Goal: Task Accomplishment & Management: Use online tool/utility

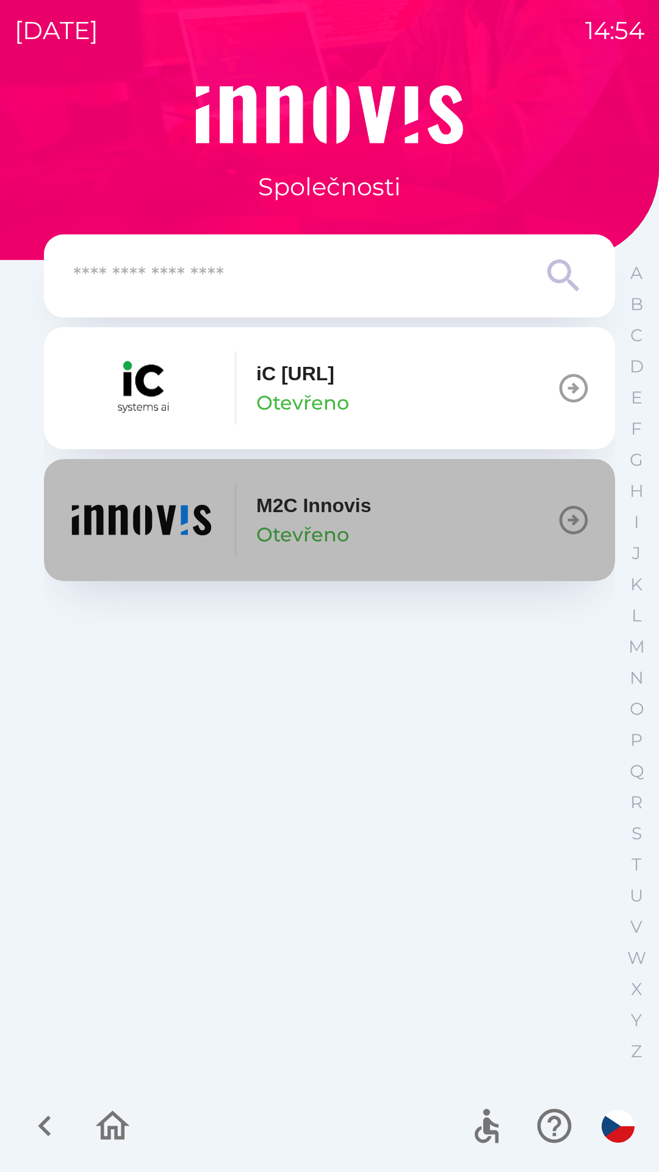
click at [120, 534] on img "button" at bounding box center [141, 519] width 146 height 73
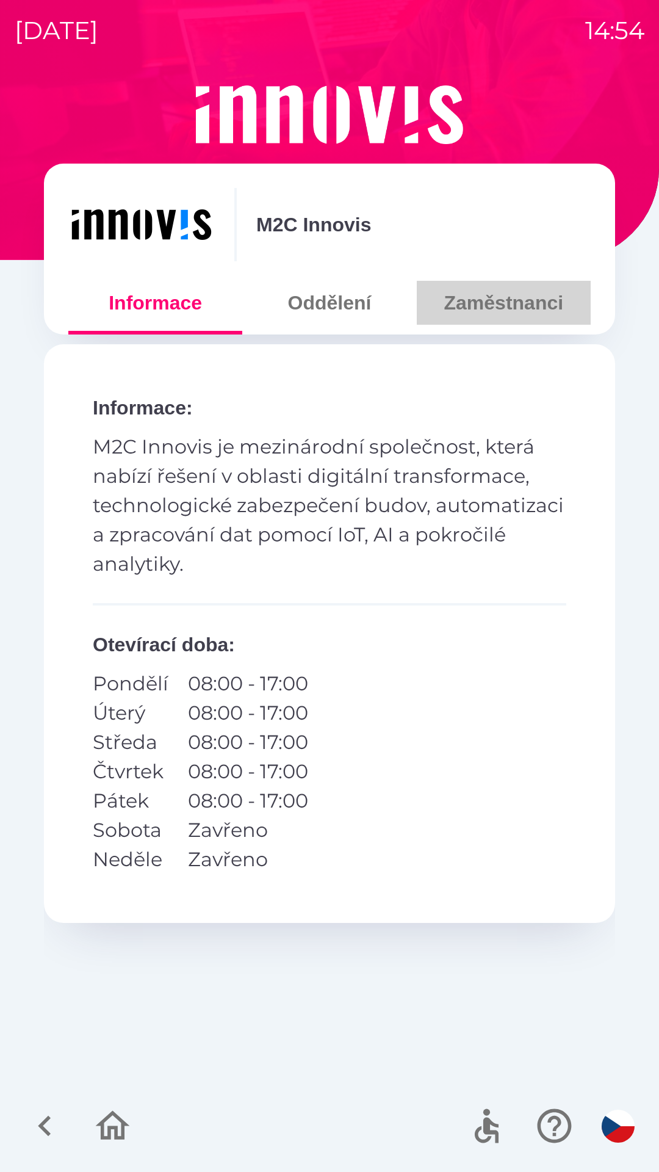
click at [479, 301] on button "Zaměstnanci" at bounding box center [504, 303] width 174 height 44
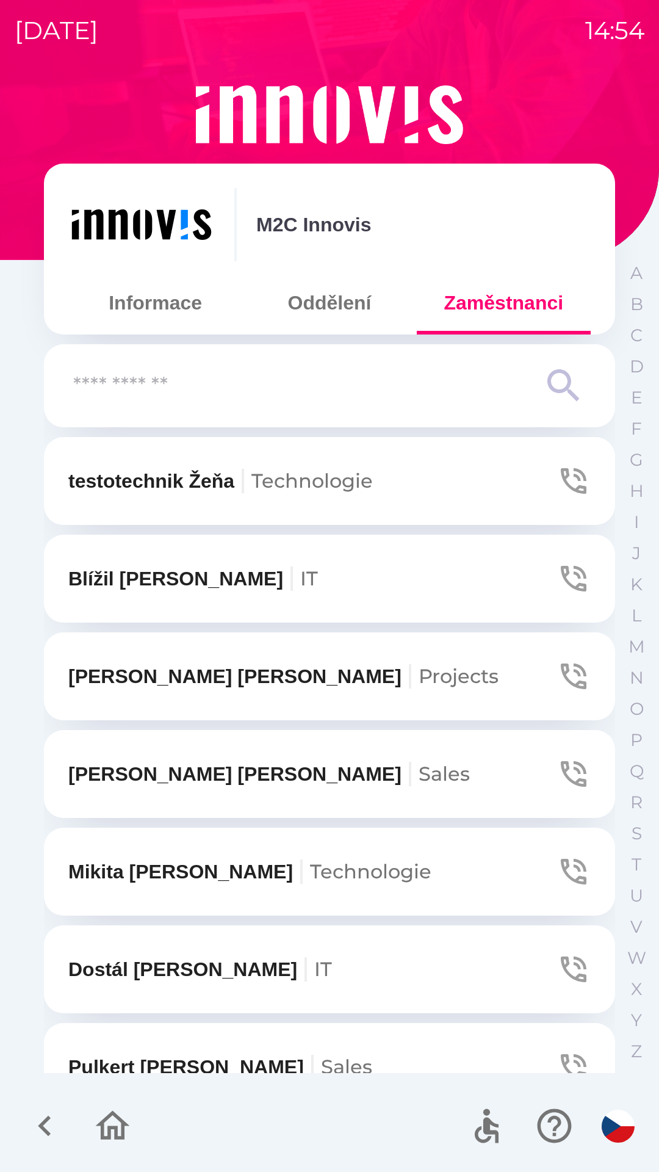
click at [260, 373] on input "text" at bounding box center [305, 386] width 464 height 34
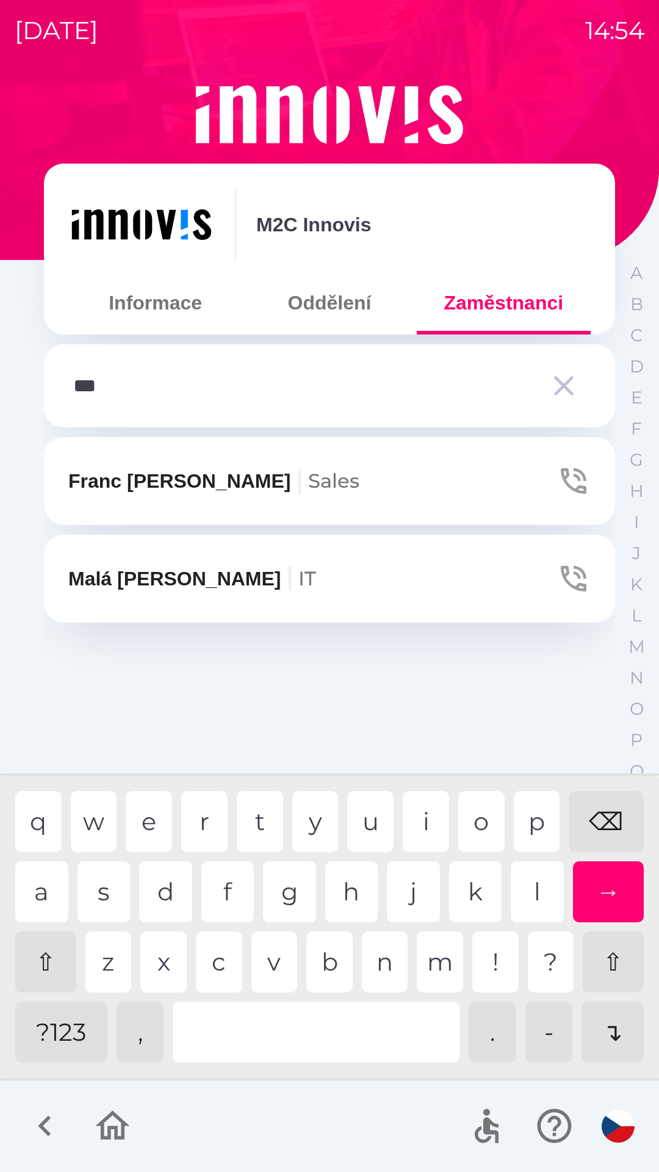
type input "****"
click at [198, 824] on div "r" at bounding box center [204, 821] width 46 height 61
click at [218, 596] on button "Malá [PERSON_NAME] IT" at bounding box center [329, 579] width 571 height 88
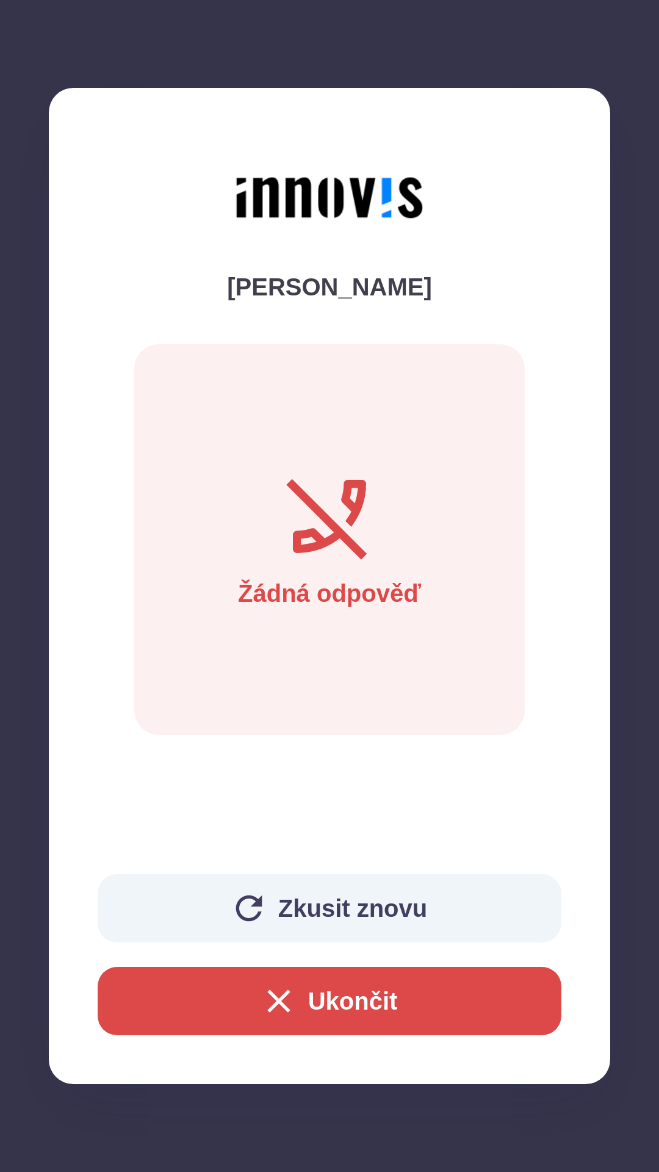
click at [383, 1006] on button "Ukončit" at bounding box center [330, 1001] width 464 height 68
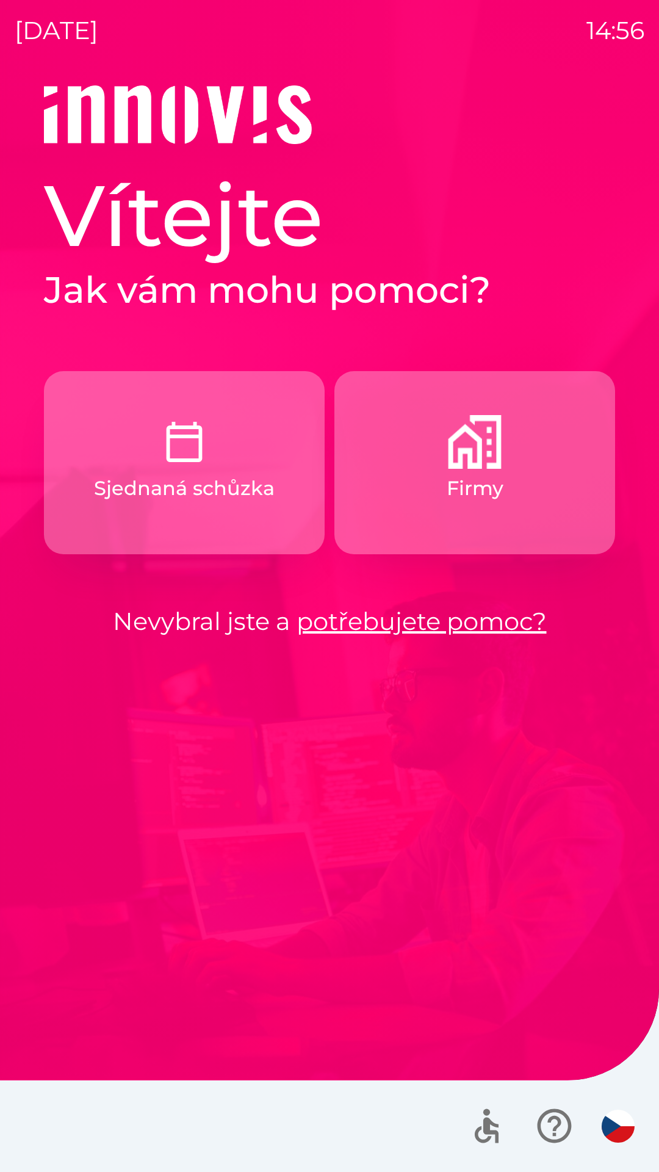
click at [373, 615] on link "potřebujete pomoc?" at bounding box center [422, 621] width 250 height 30
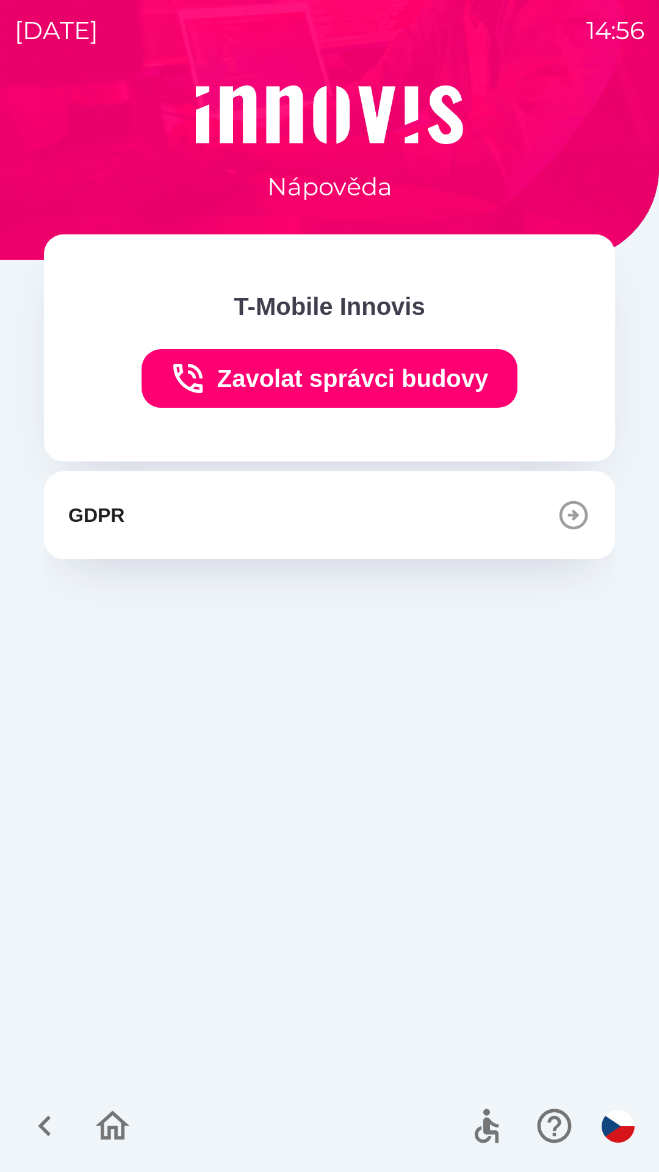
click at [48, 1123] on icon "button" at bounding box center [44, 1125] width 41 height 41
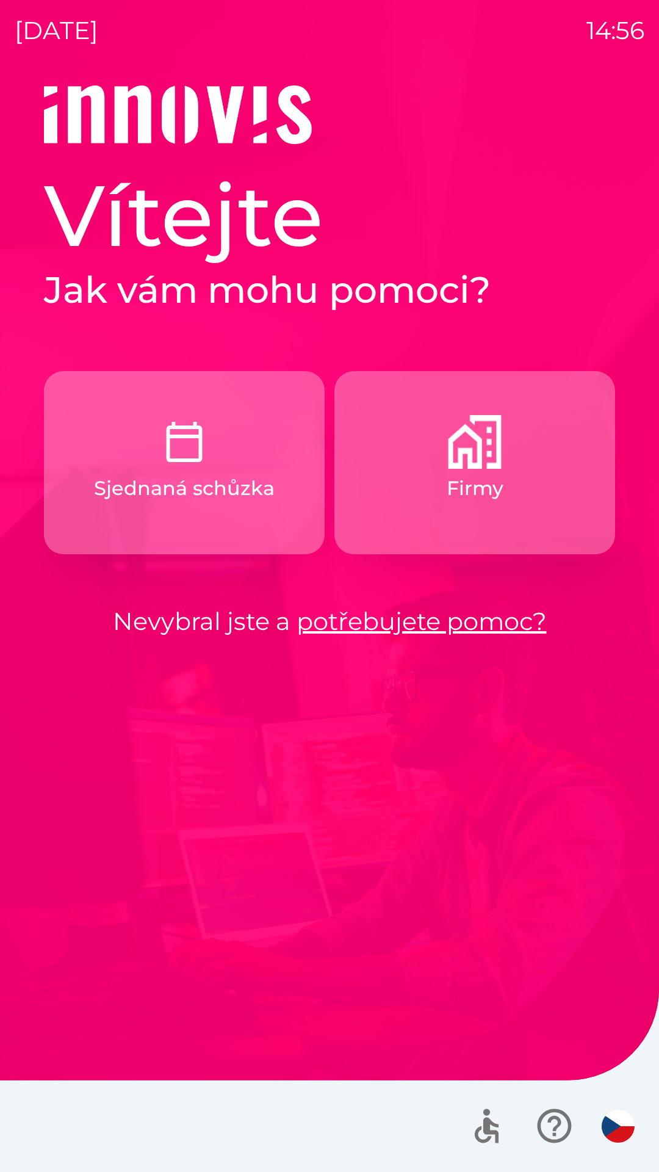
click at [397, 519] on button "Firmy" at bounding box center [474, 462] width 281 height 183
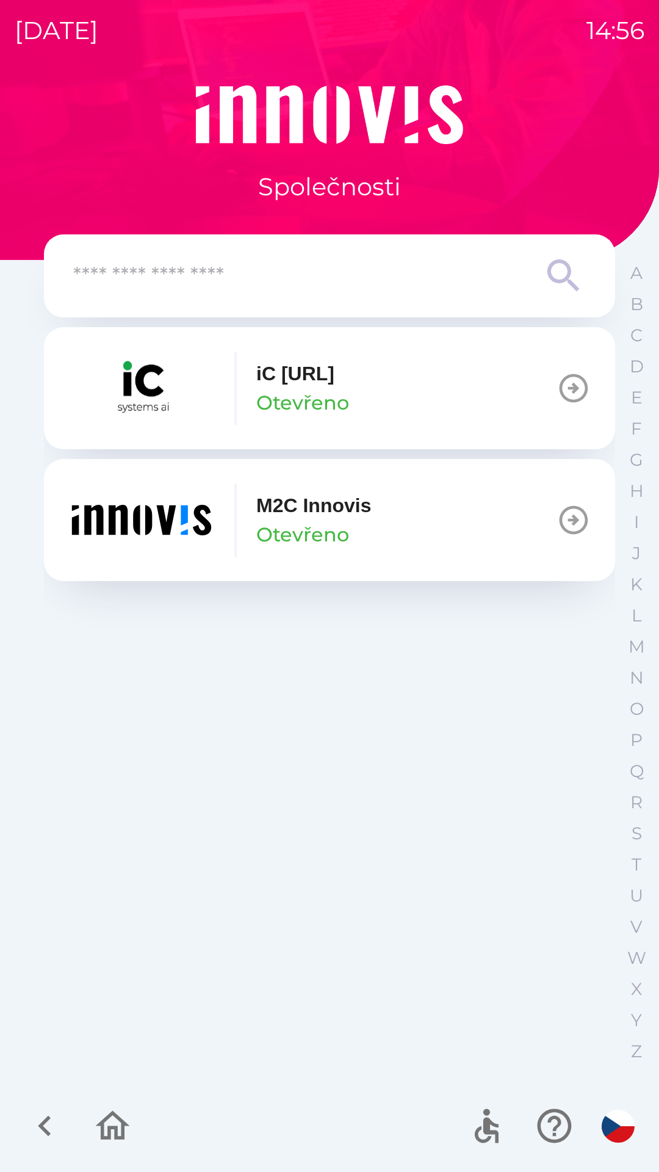
click at [195, 544] on img "button" at bounding box center [141, 519] width 146 height 73
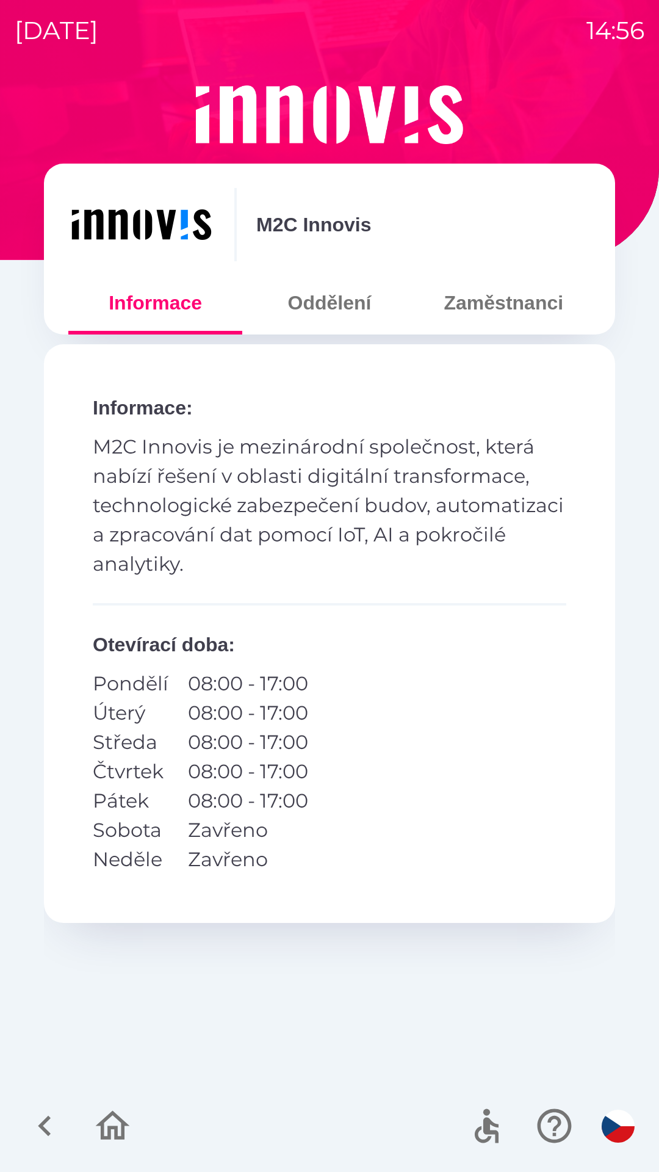
click at [447, 312] on button "Zaměstnanci" at bounding box center [504, 303] width 174 height 44
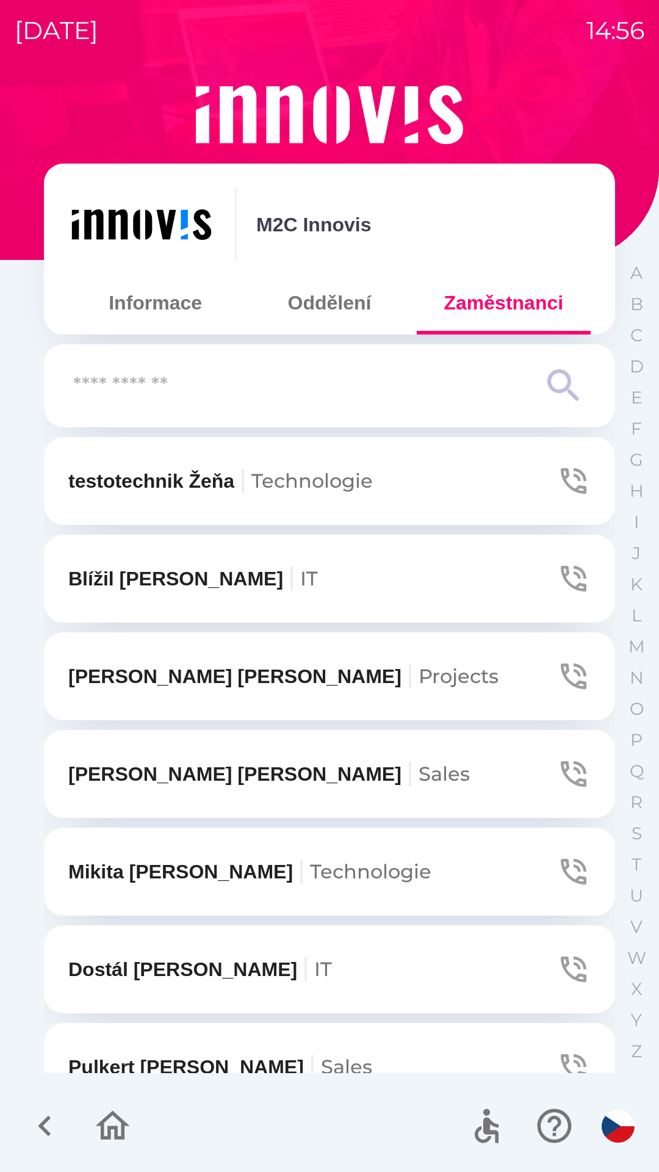
click at [157, 397] on input "text" at bounding box center [305, 386] width 464 height 34
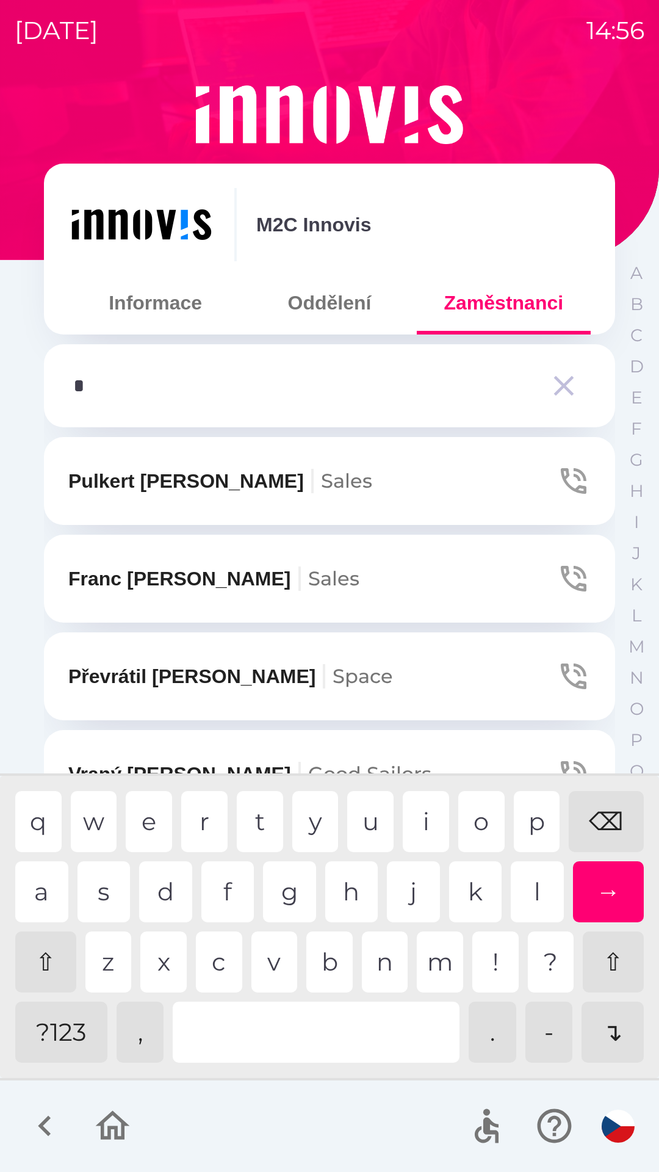
click at [530, 838] on div "p" at bounding box center [537, 821] width 46 height 61
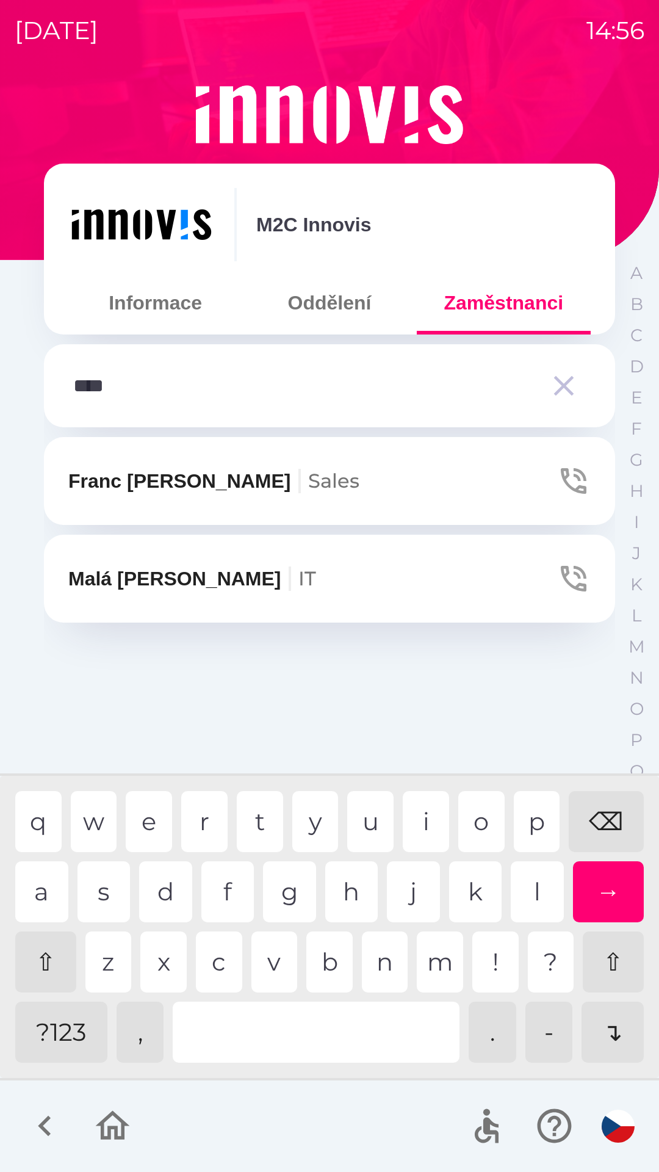
type input "*****"
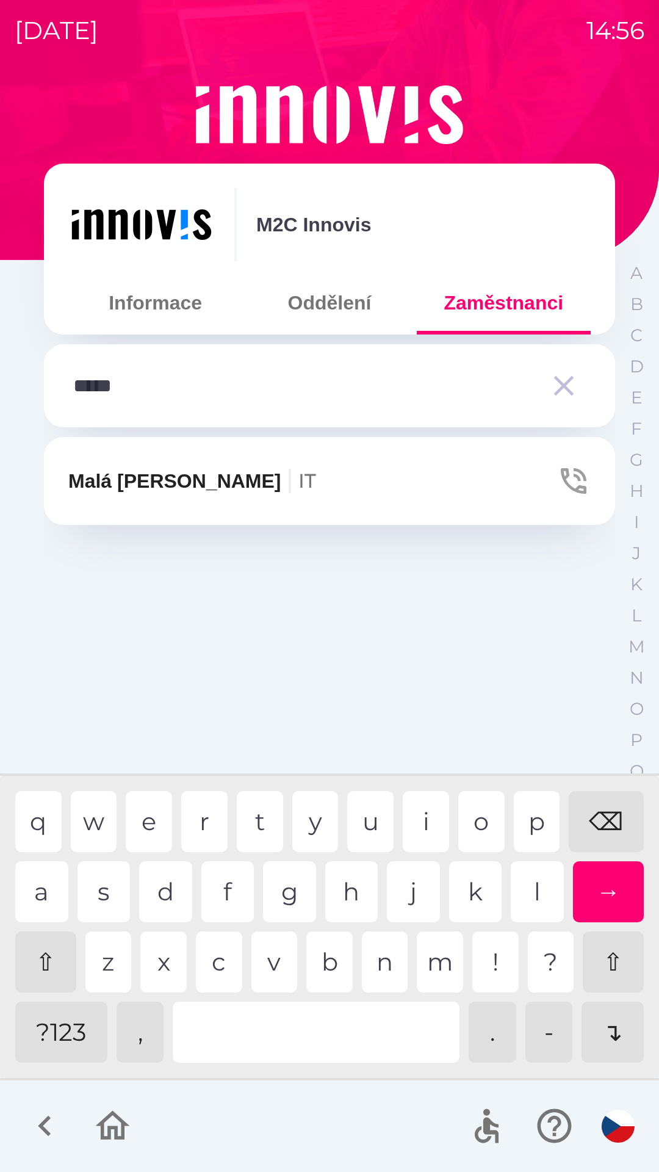
click at [49, 882] on div "a" at bounding box center [41, 891] width 53 height 61
click at [95, 499] on button "Malá [PERSON_NAME] IT" at bounding box center [329, 481] width 571 height 88
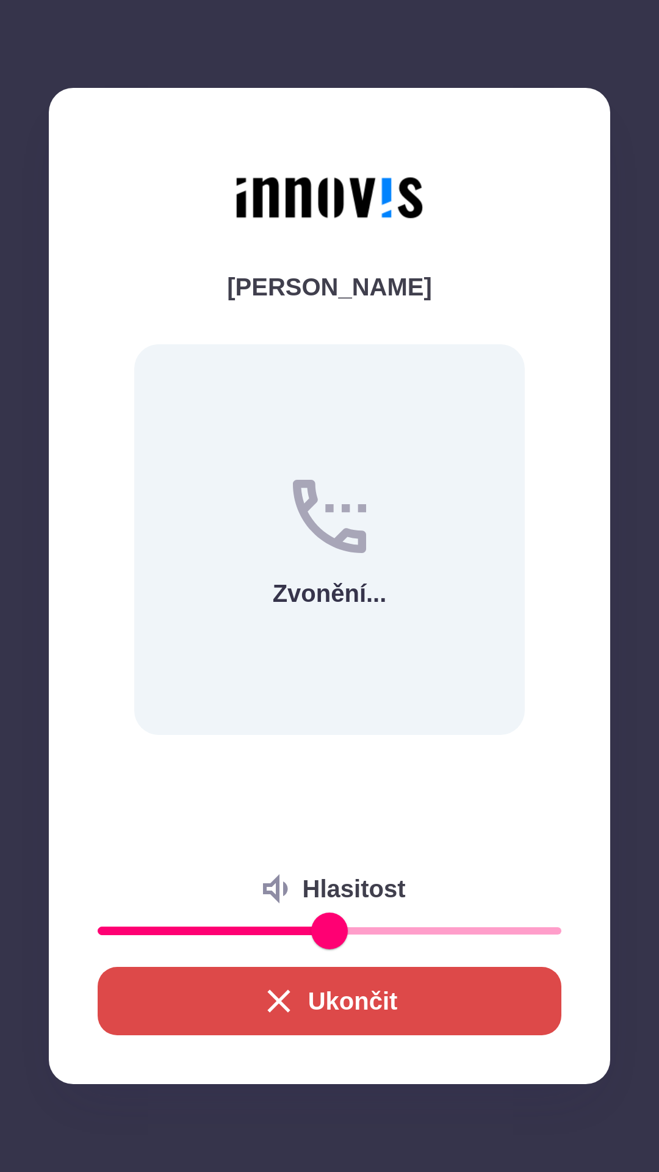
click at [398, 1013] on button "Ukončit" at bounding box center [330, 1001] width 464 height 68
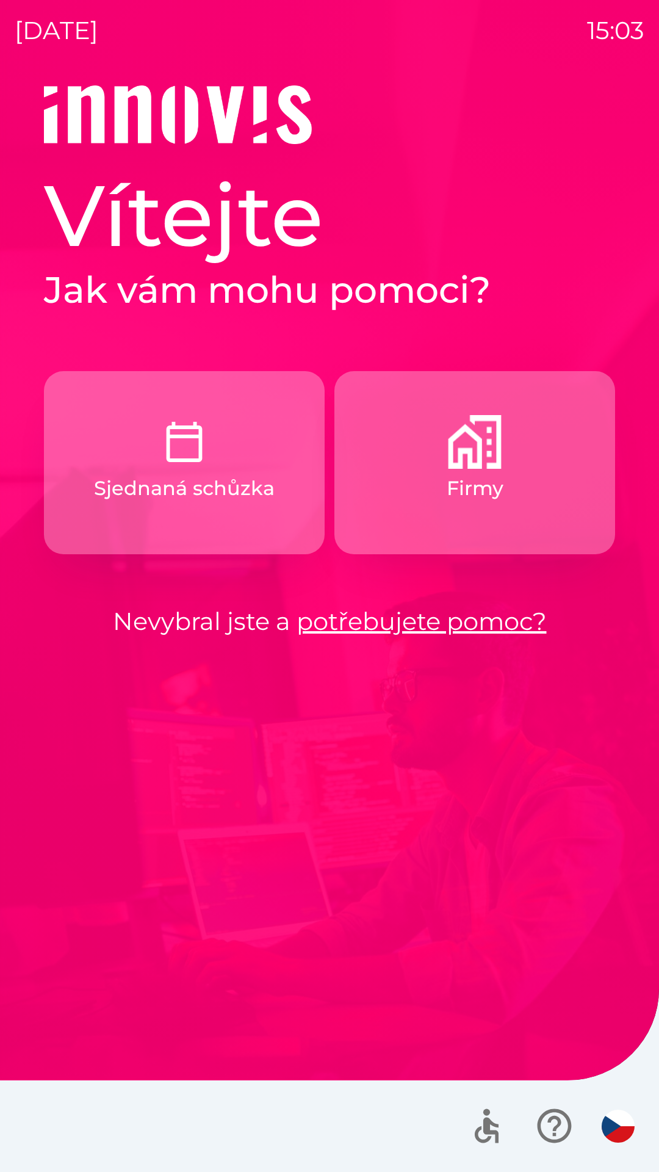
click at [405, 507] on button "Firmy" at bounding box center [474, 462] width 281 height 183
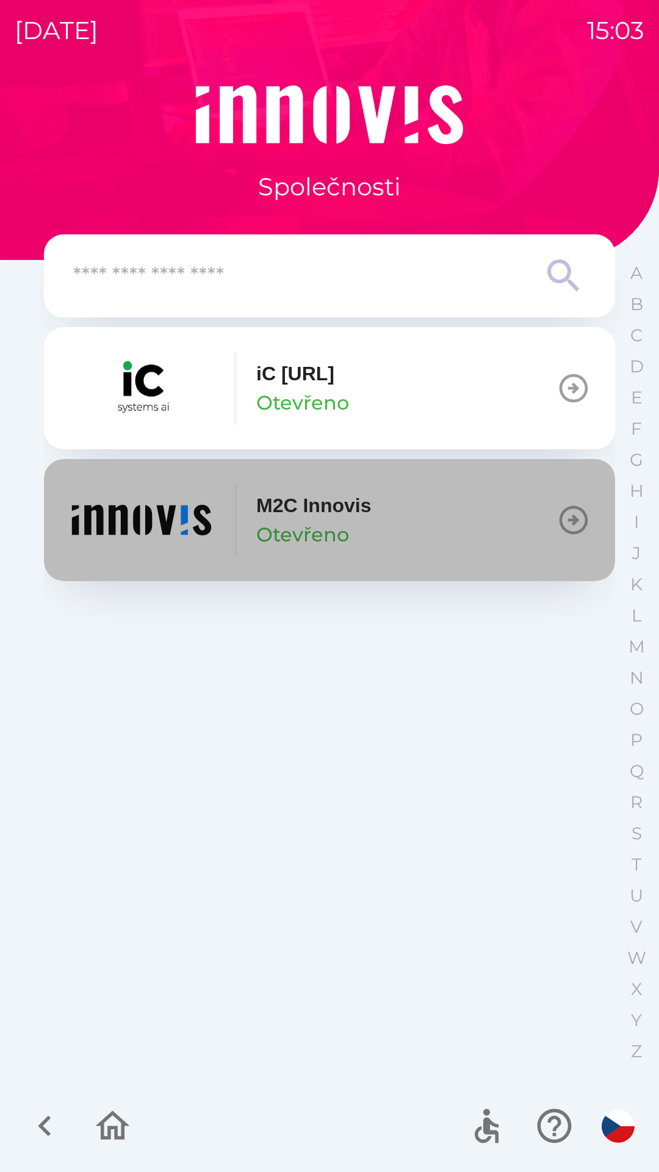
click at [158, 544] on img "button" at bounding box center [141, 519] width 146 height 73
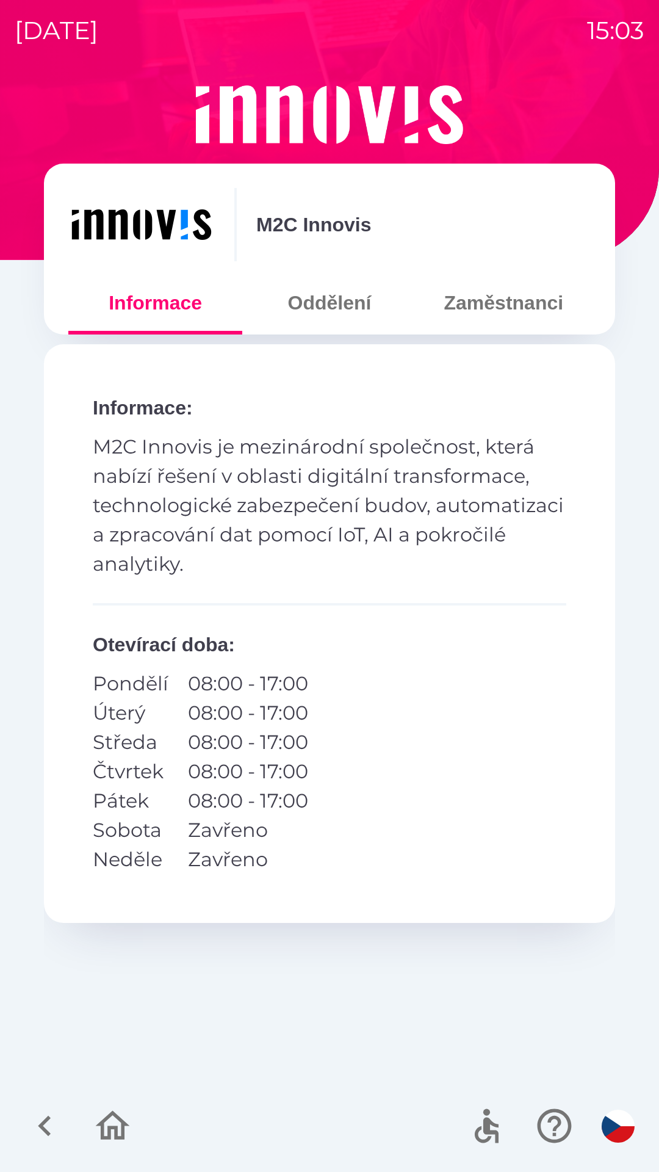
click at [469, 312] on button "Zaměstnanci" at bounding box center [504, 303] width 174 height 44
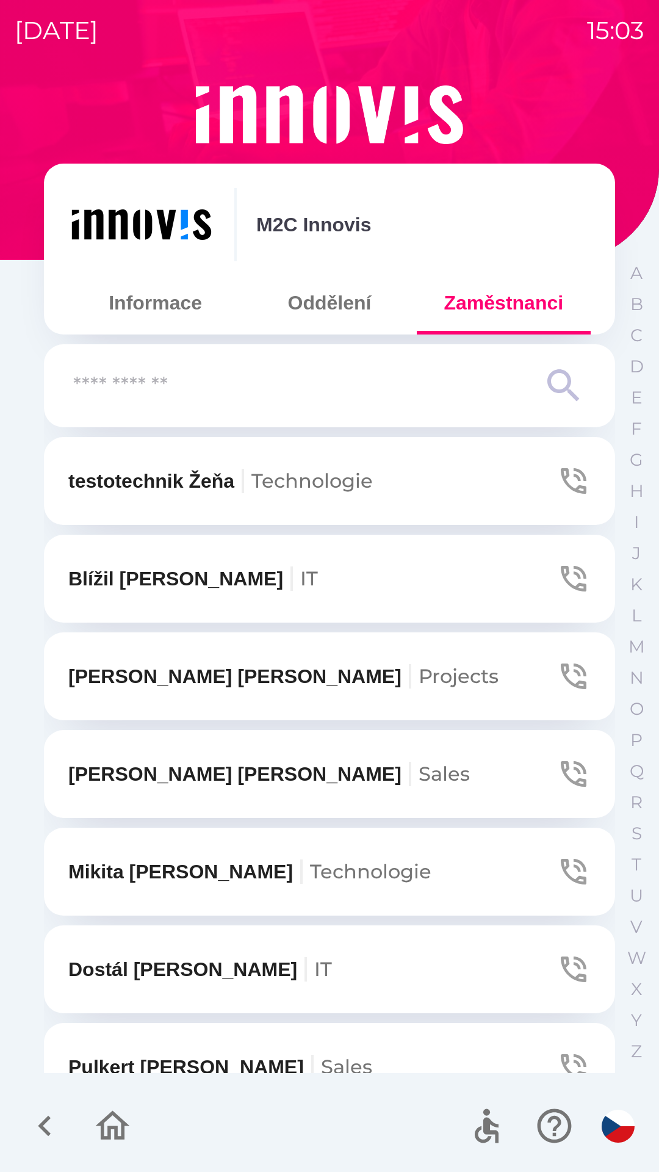
click at [195, 400] on input "text" at bounding box center [305, 386] width 464 height 34
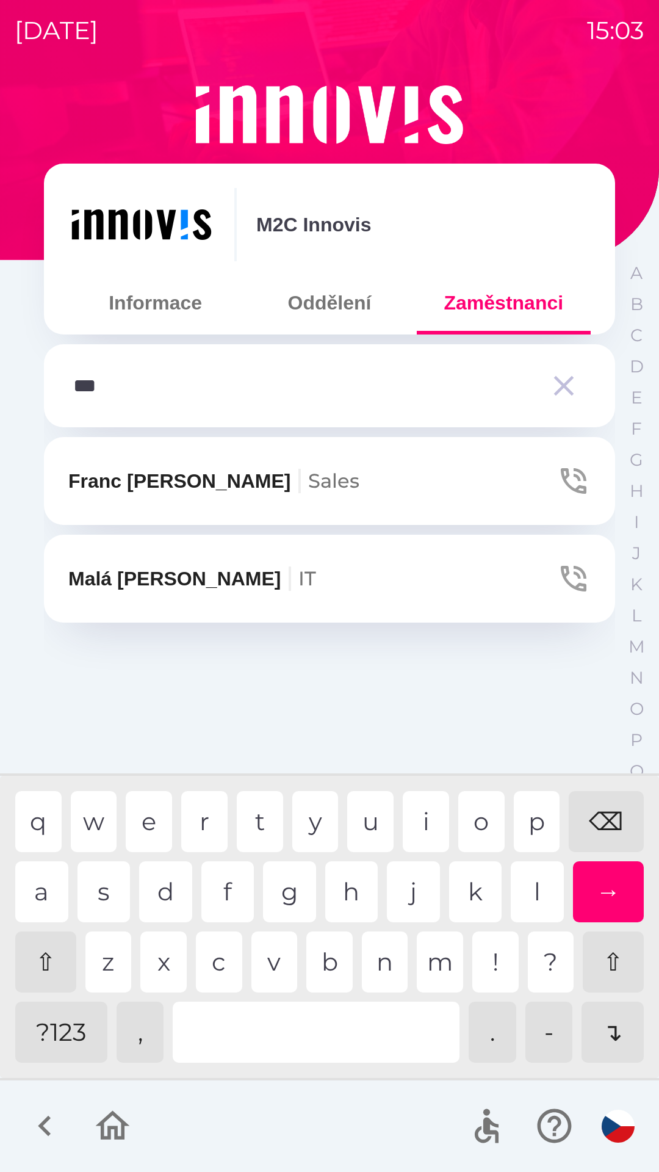
type input "****"
click at [156, 600] on button "Malá [PERSON_NAME] IT" at bounding box center [329, 579] width 571 height 88
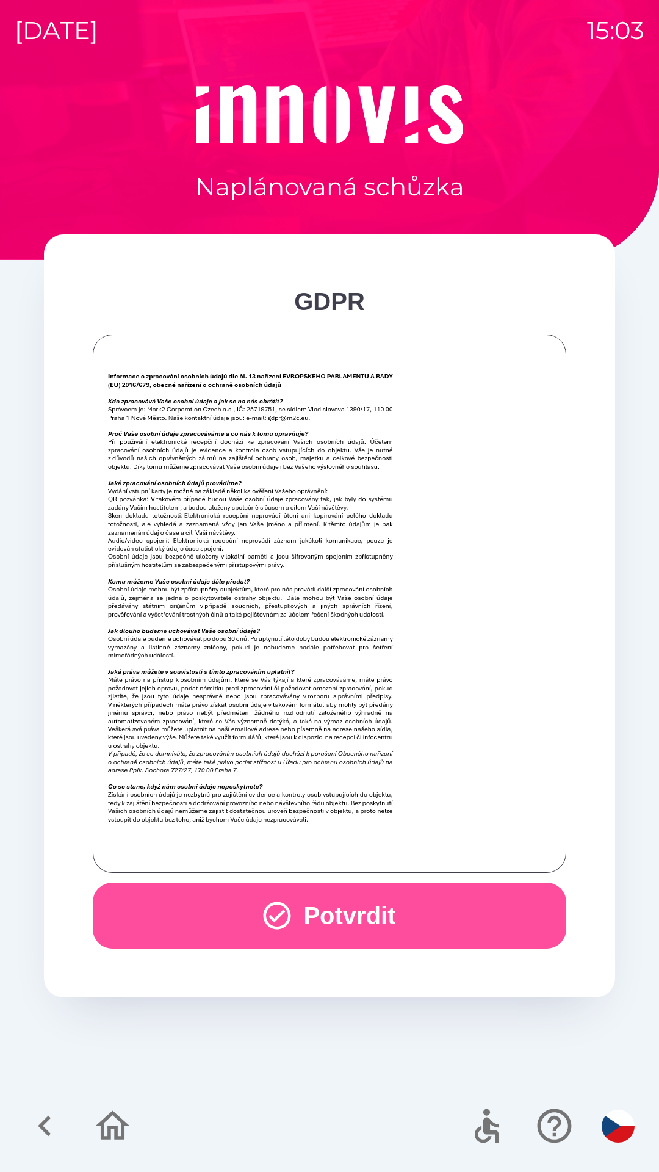
click at [398, 923] on button "Potvrdit" at bounding box center [330, 915] width 474 height 66
